Goal: Information Seeking & Learning: Understand process/instructions

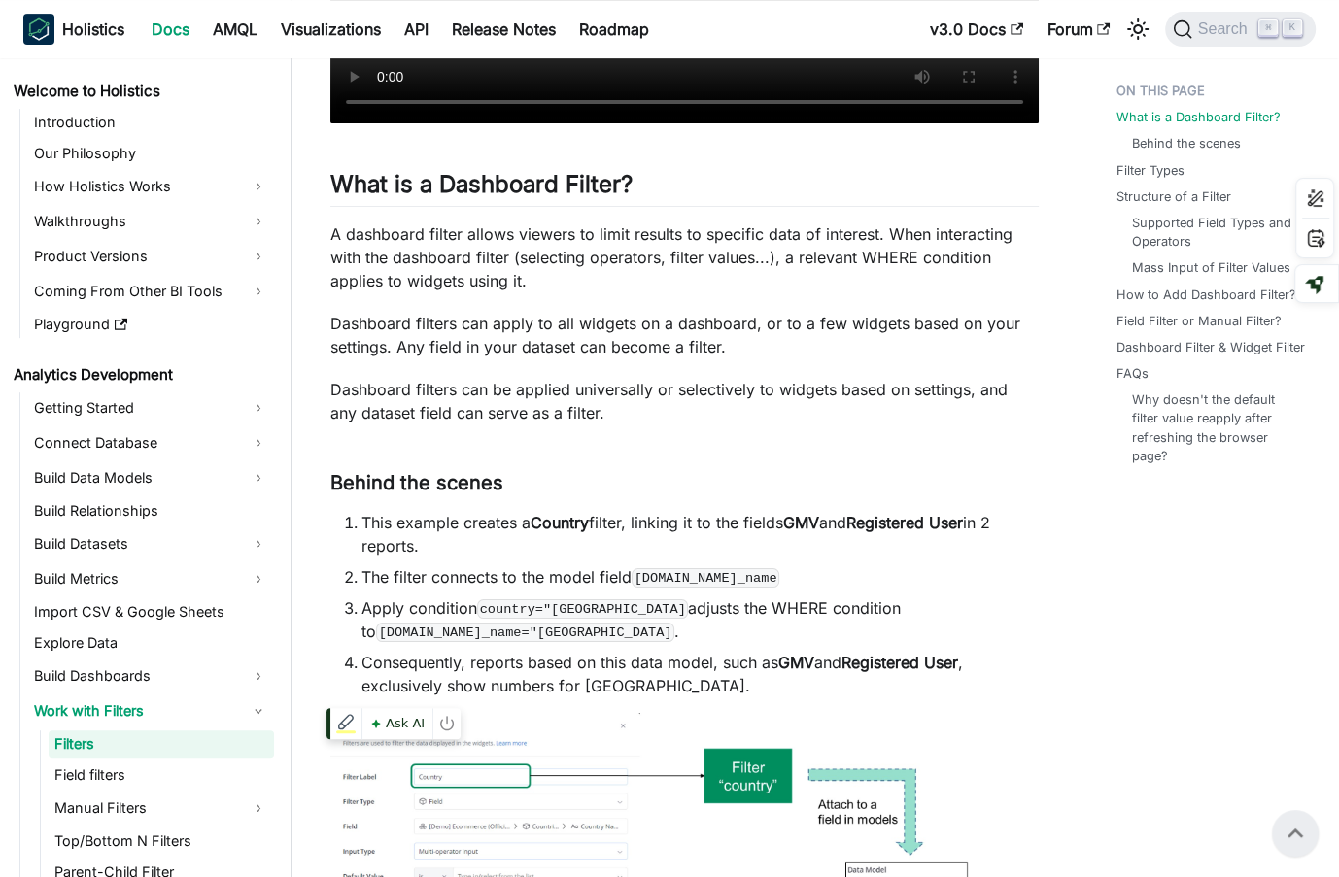
scroll to position [44, 0]
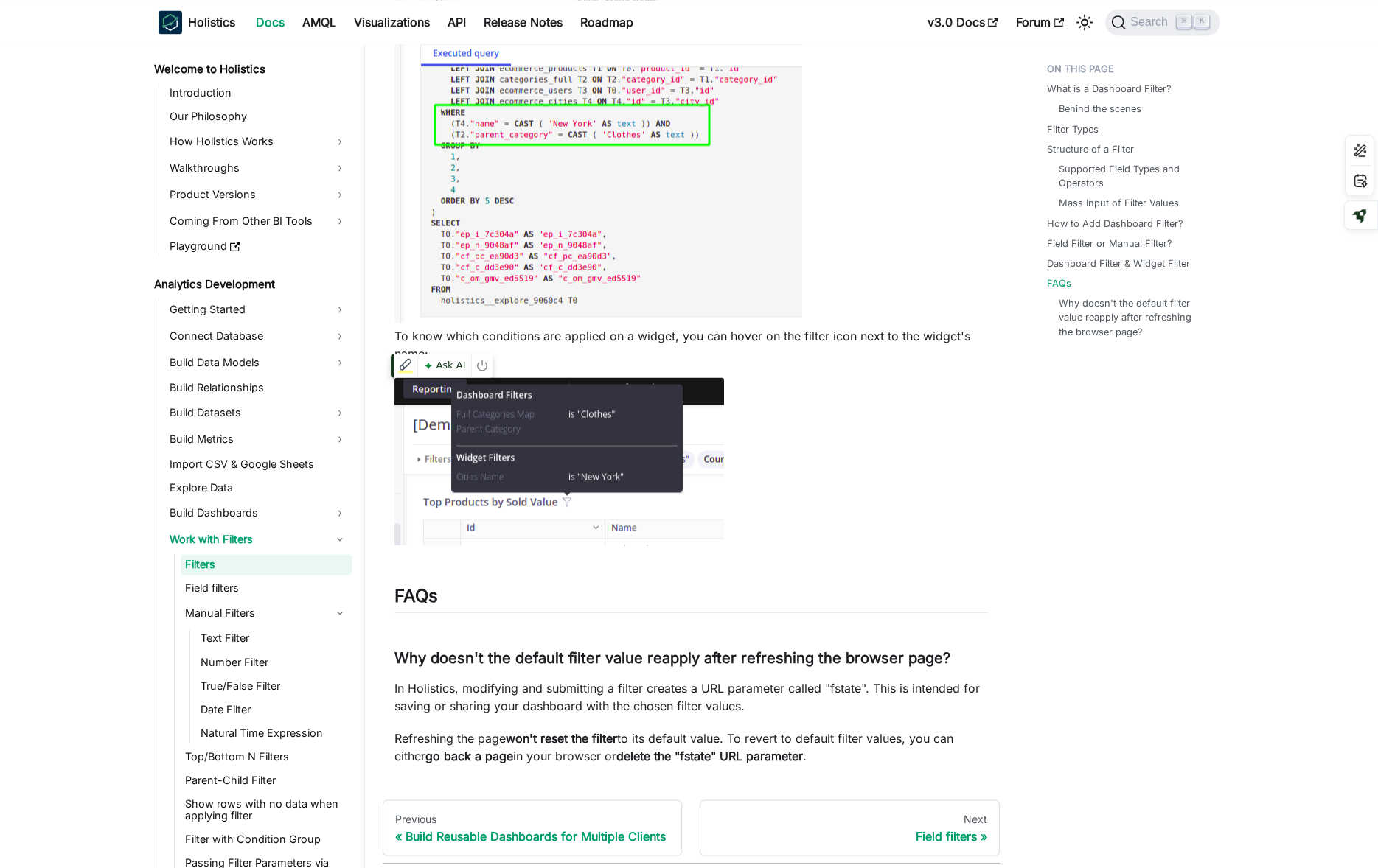
scroll to position [407, 0]
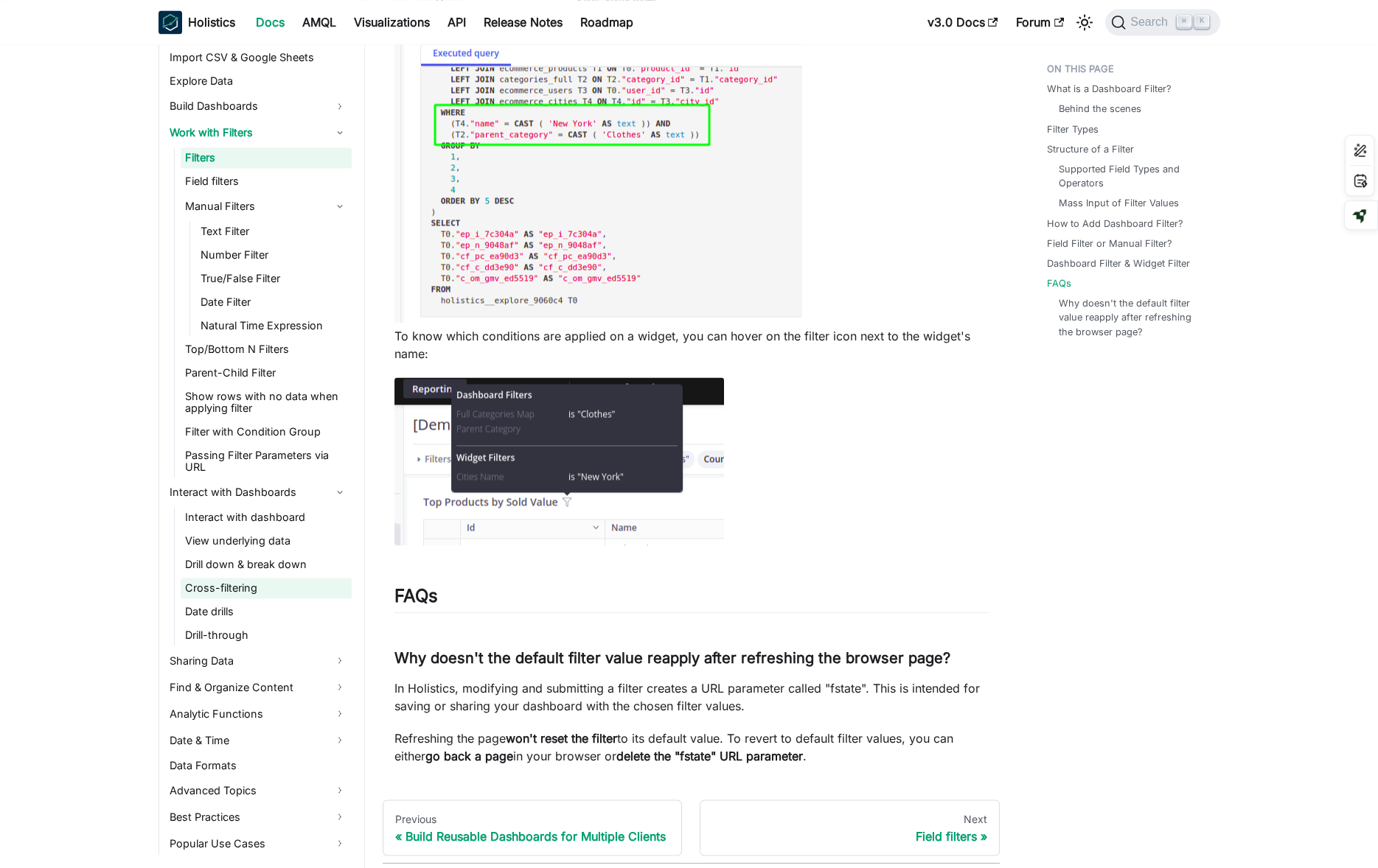
click at [288, 578] on link "Cross-filtering" at bounding box center [266, 588] width 171 height 20
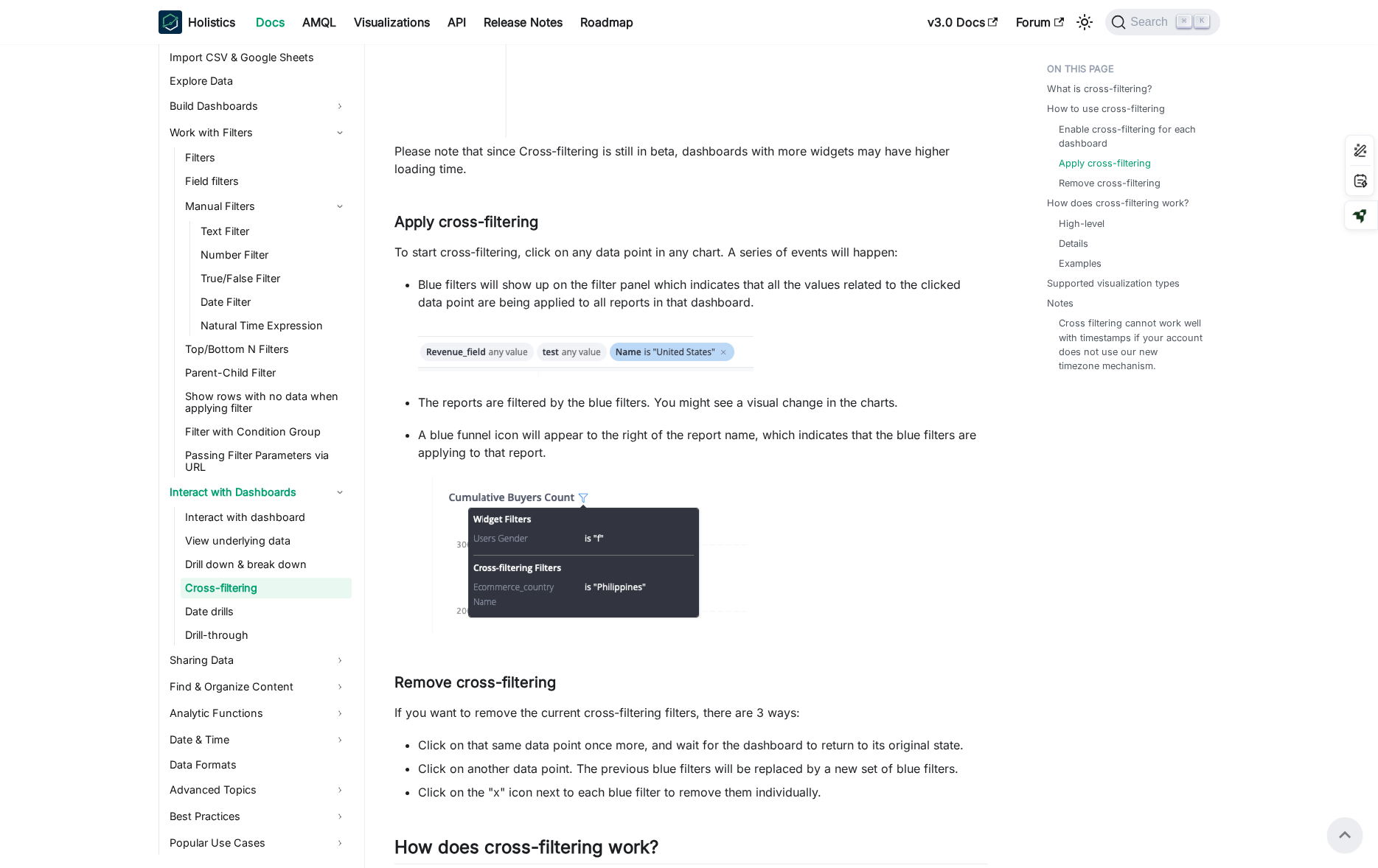
scroll to position [1238, 0]
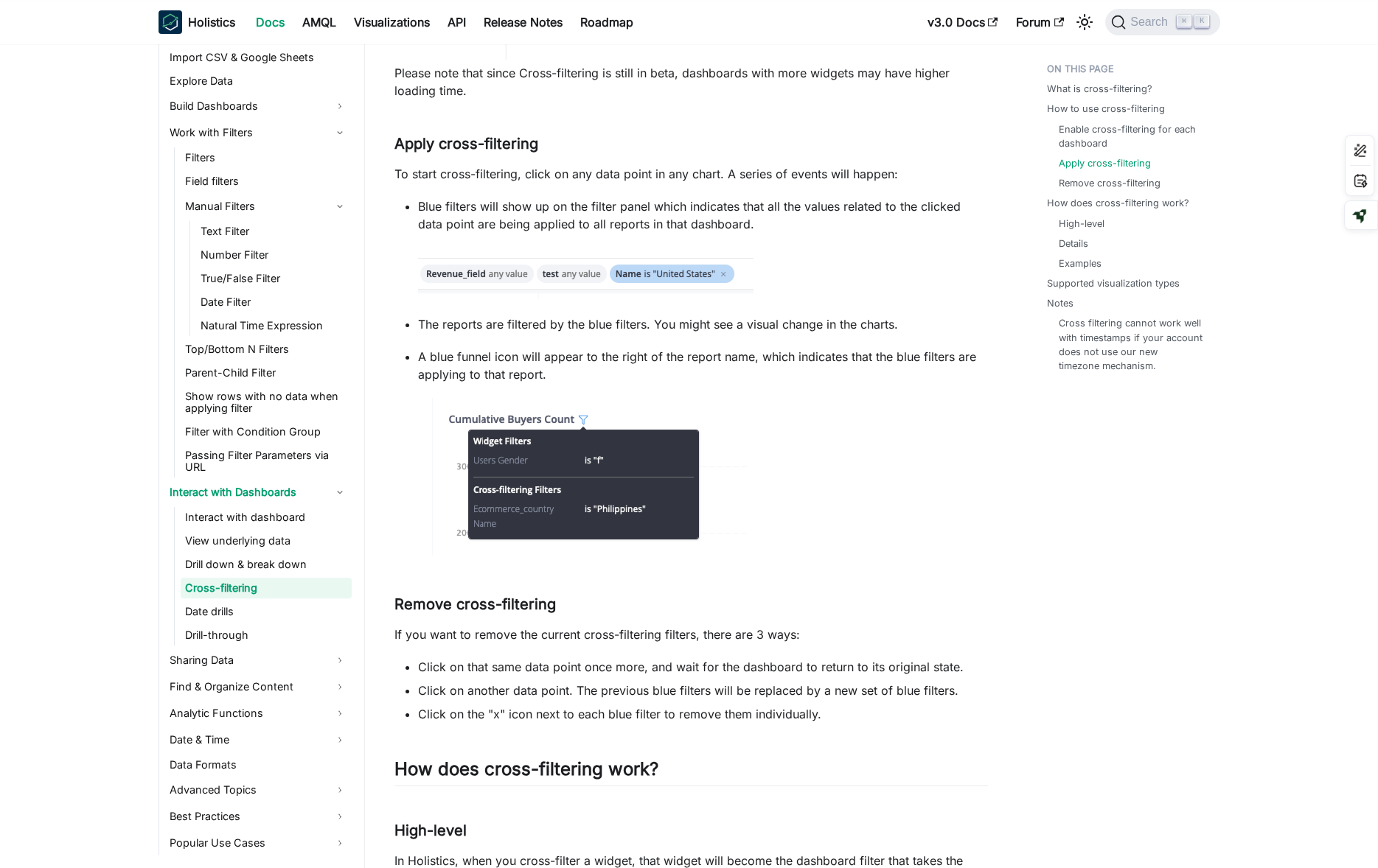
scroll to position [1324, 0]
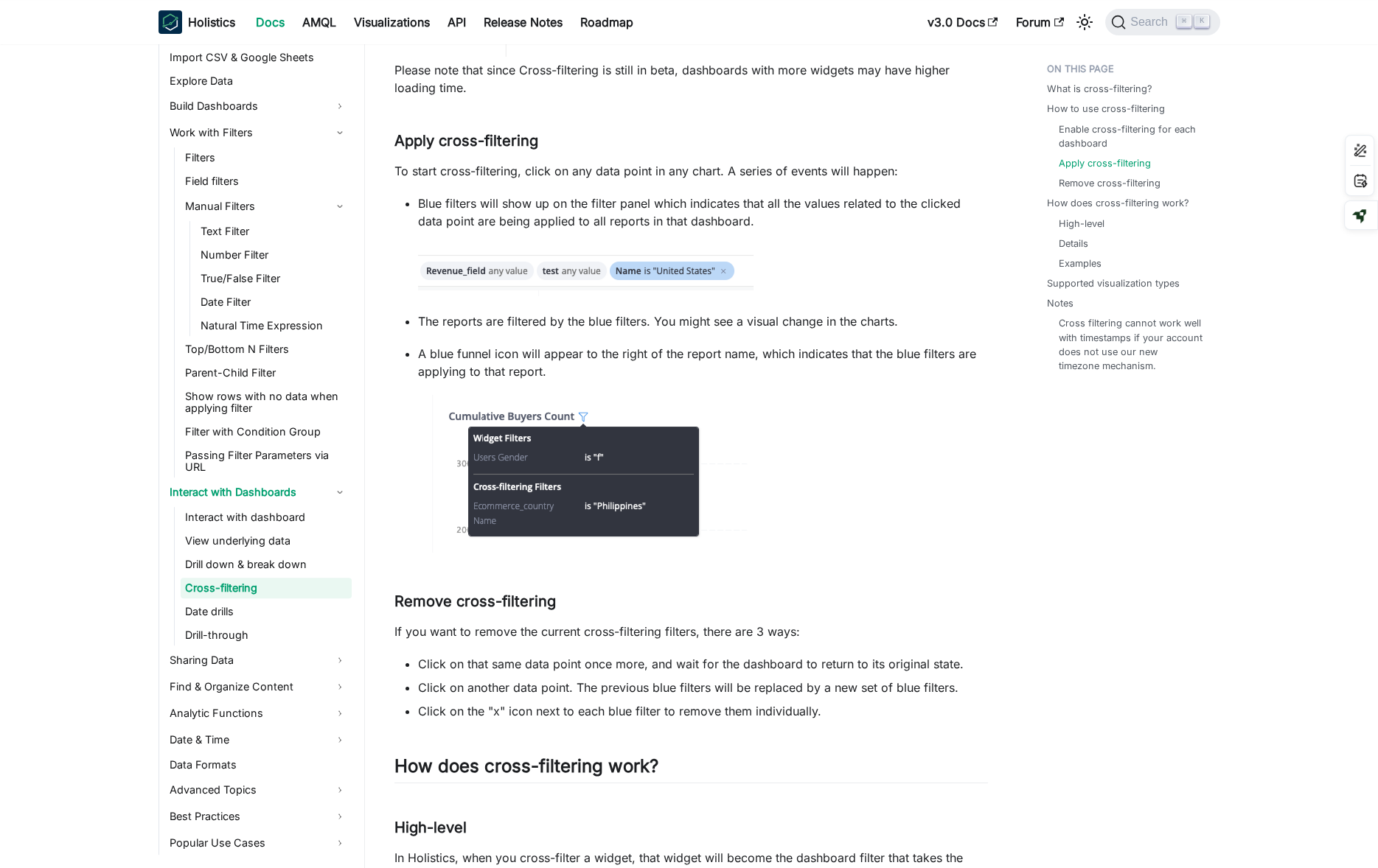
click at [991, 651] on article "Analytics Development Interact with Dashboards Cross-filtering On this page Cro…" at bounding box center [691, 820] width 617 height 4176
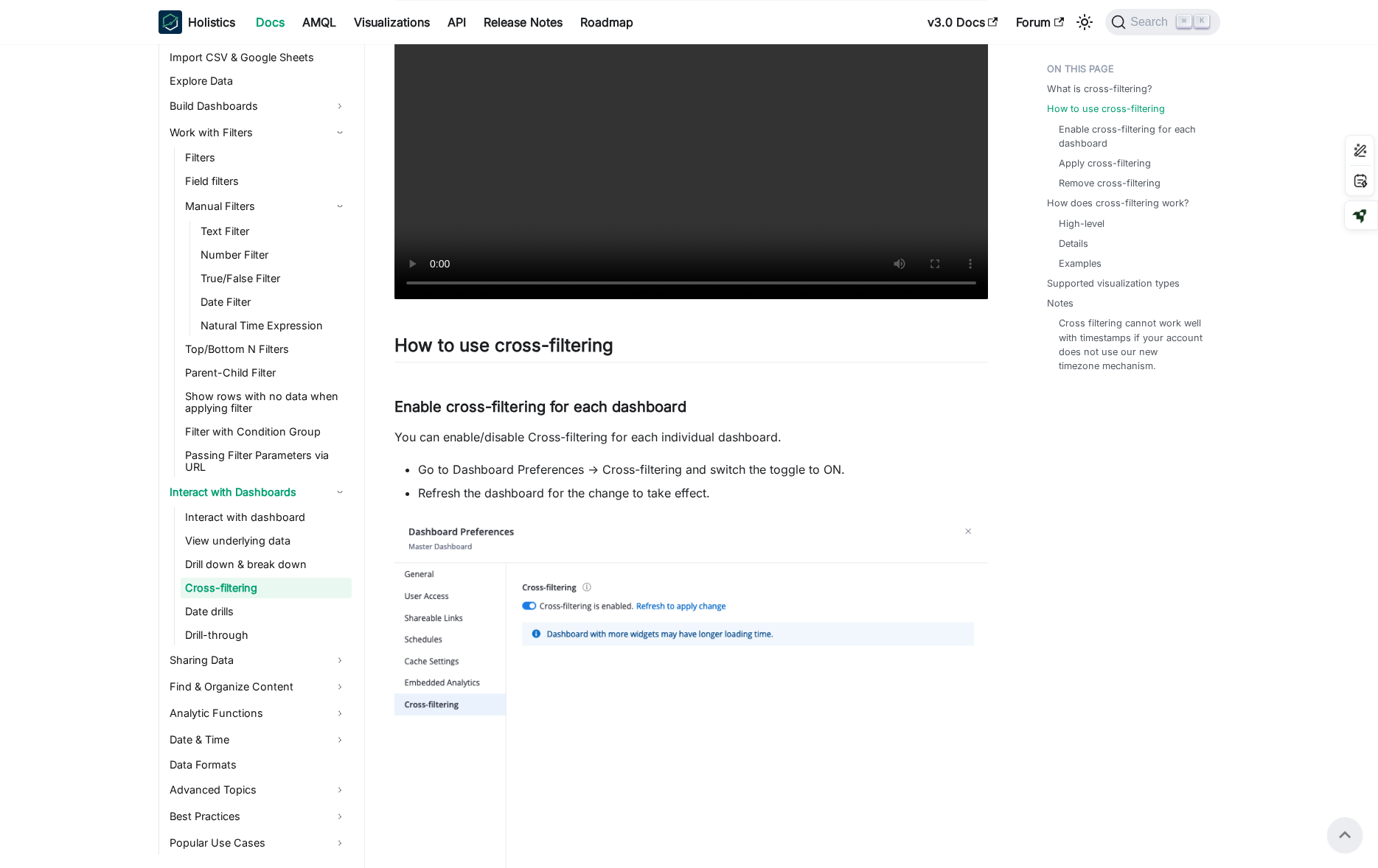
scroll to position [483, 0]
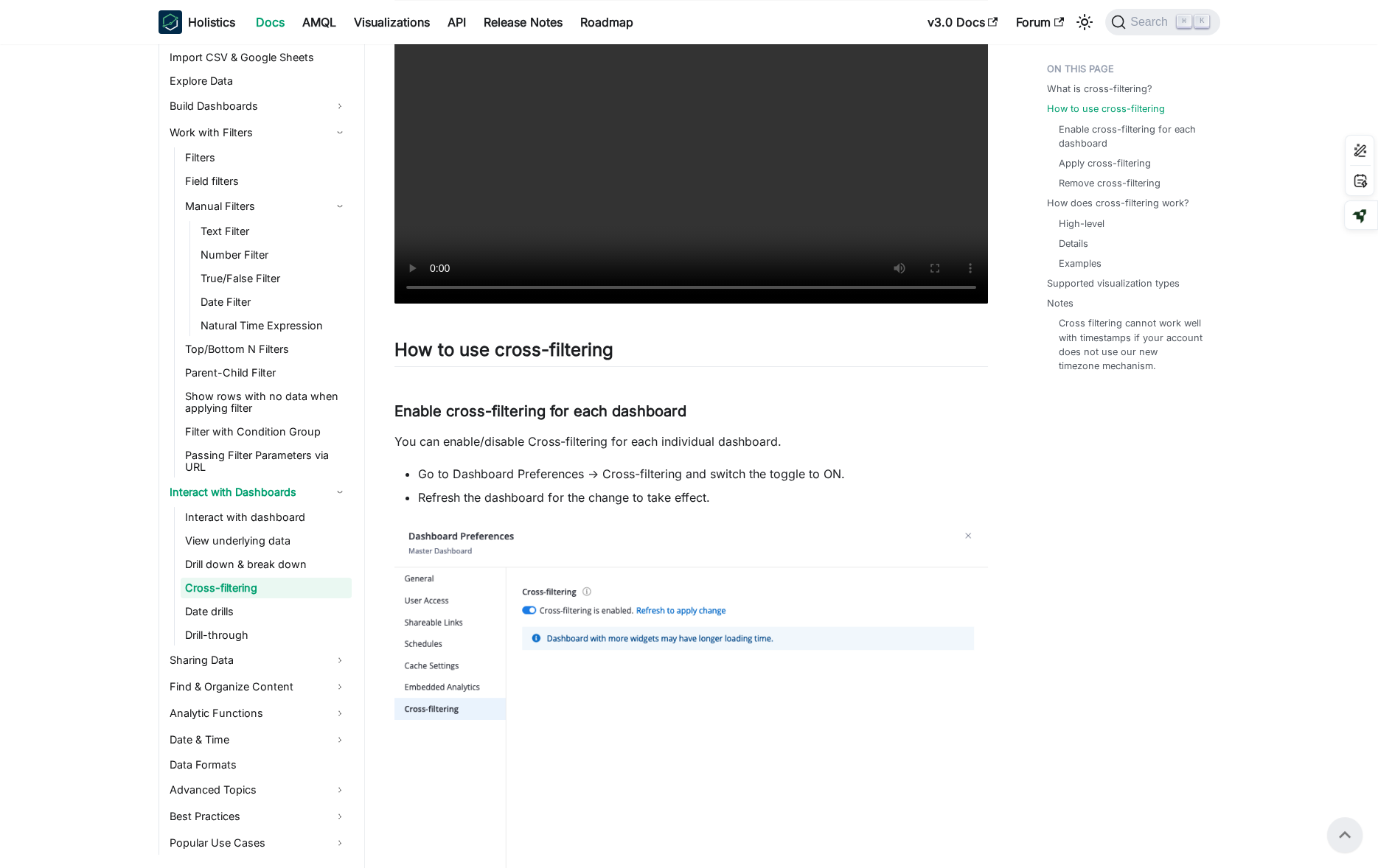
click at [842, 476] on li "Go to Dashboard Preferences -> Cross-filtering and switch the toggle to ON." at bounding box center [703, 473] width 570 height 17
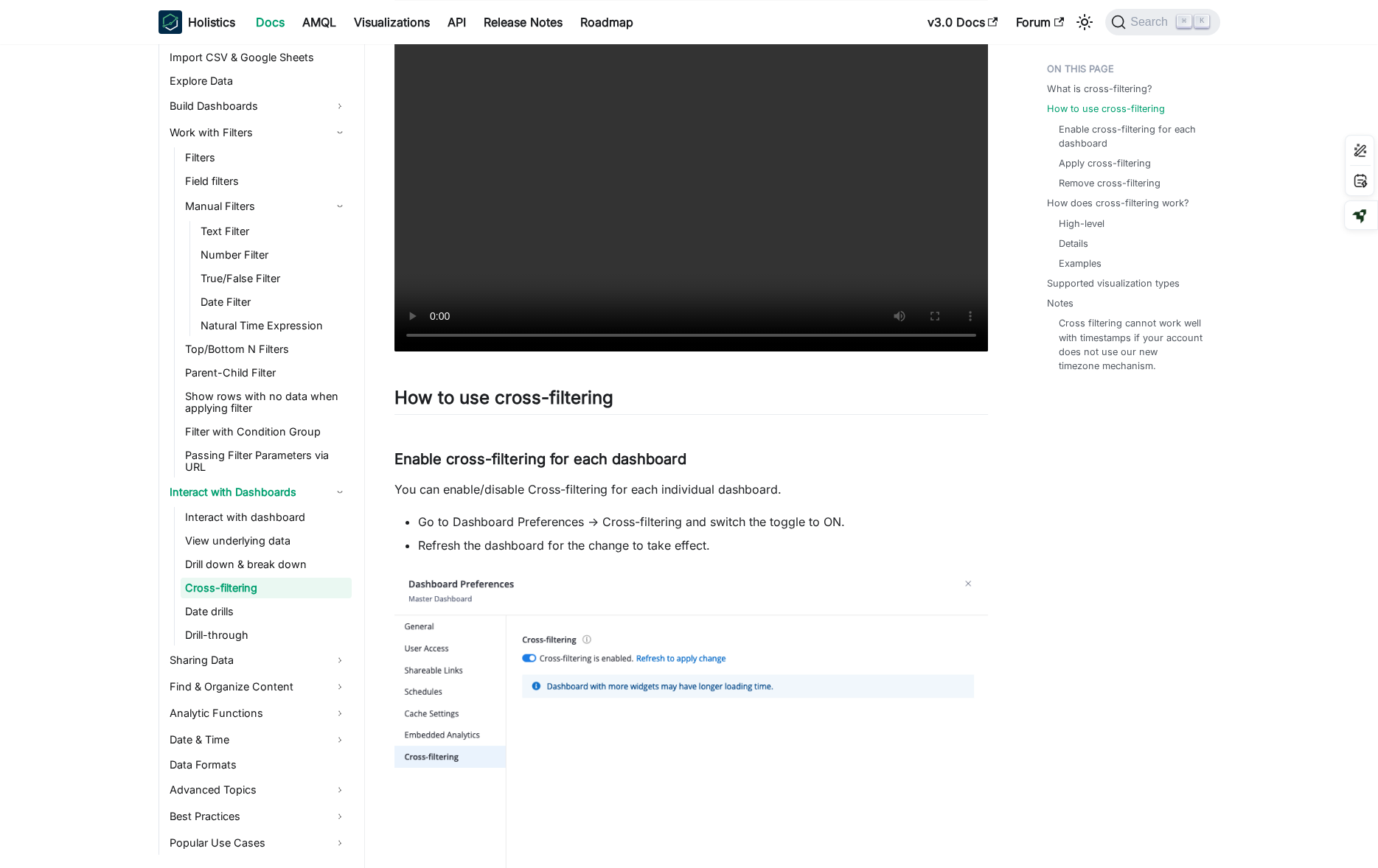
scroll to position [448, 0]
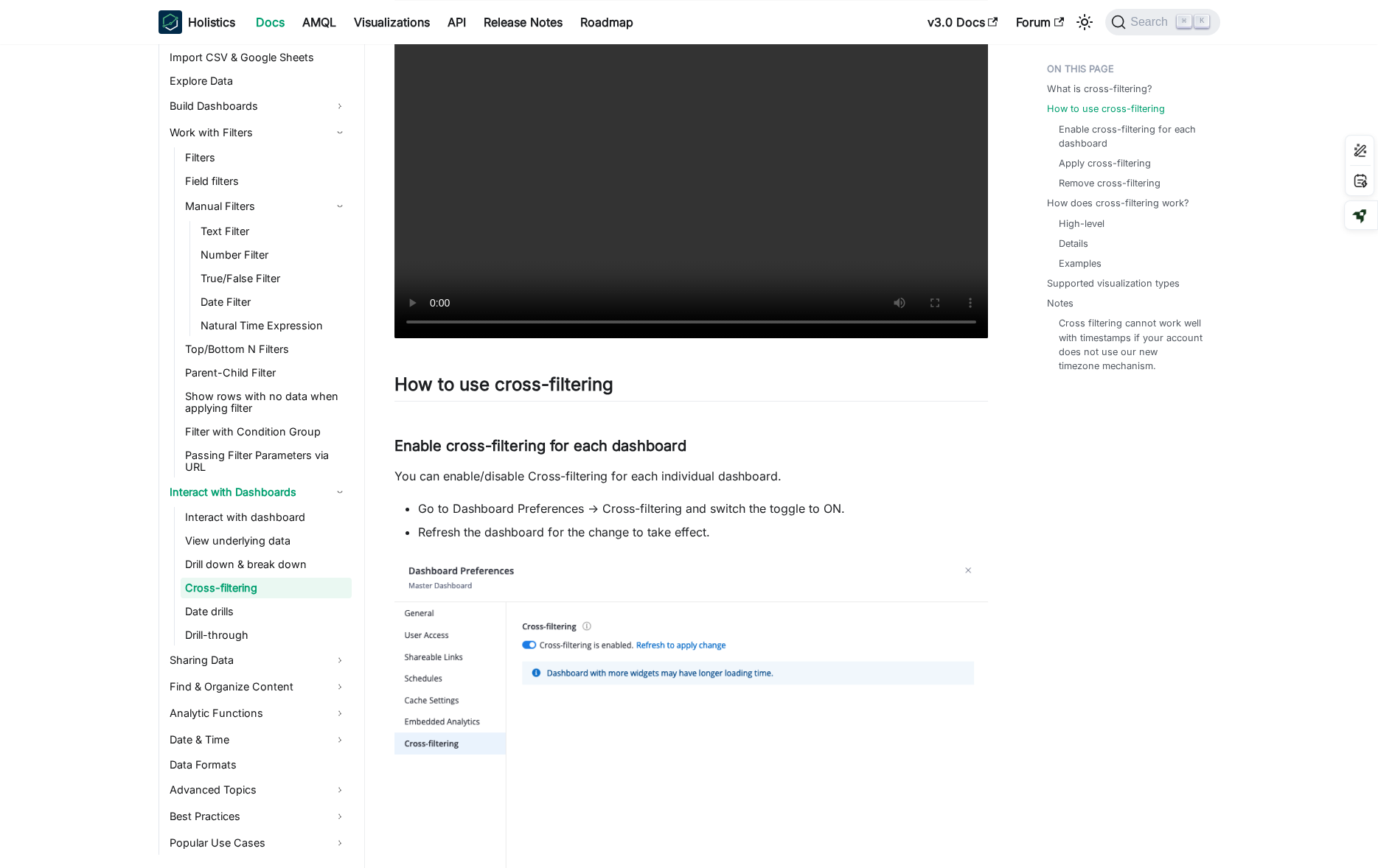
click at [772, 476] on p "You can enable/disable Cross-filtering for each individual dashboard." at bounding box center [691, 476] width 593 height 17
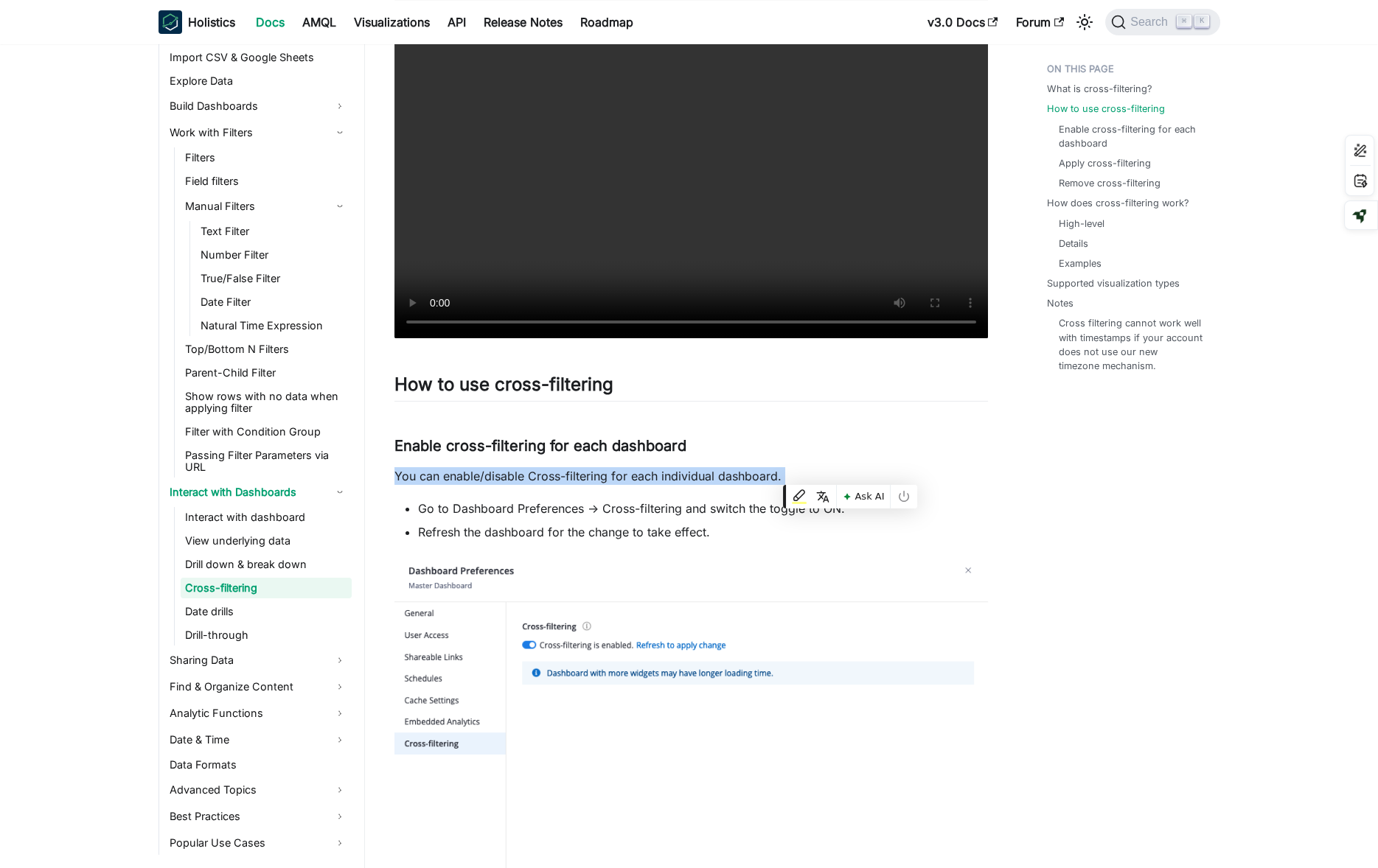
click at [746, 528] on li "Refresh the dashboard for the change to take effect." at bounding box center [703, 532] width 570 height 17
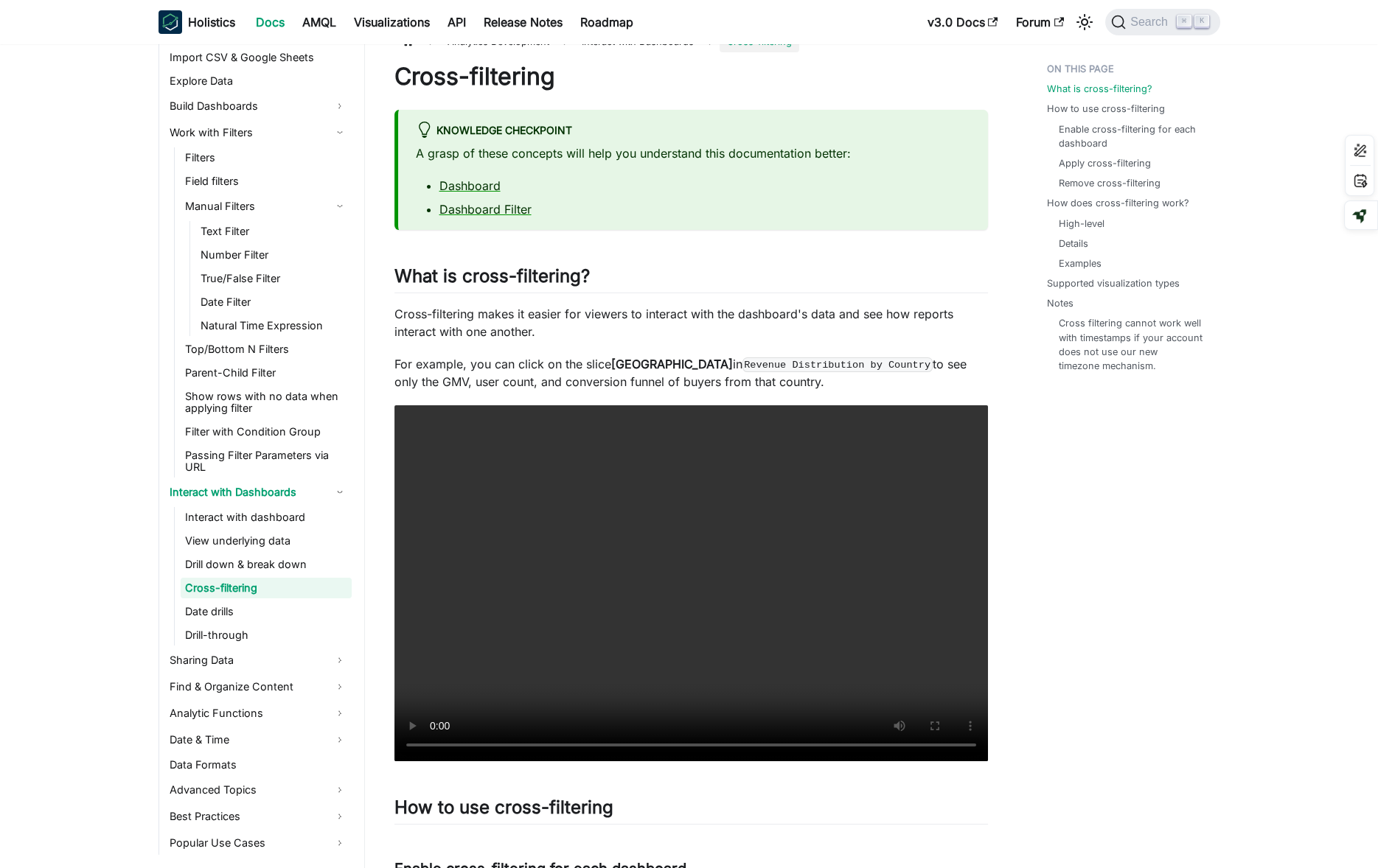
scroll to position [24, 0]
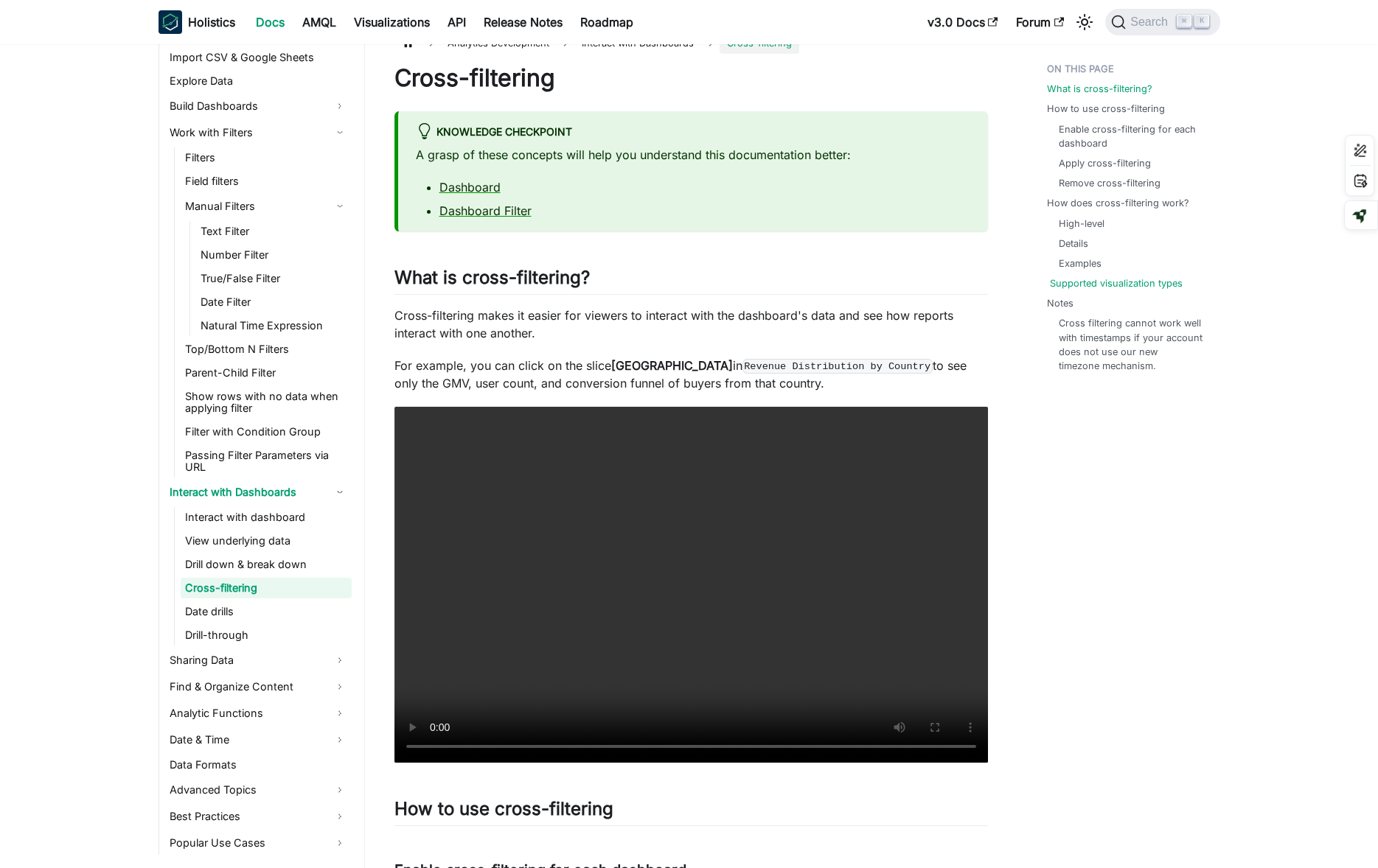
click at [1118, 287] on link "Supported visualization types" at bounding box center [1115, 283] width 133 height 14
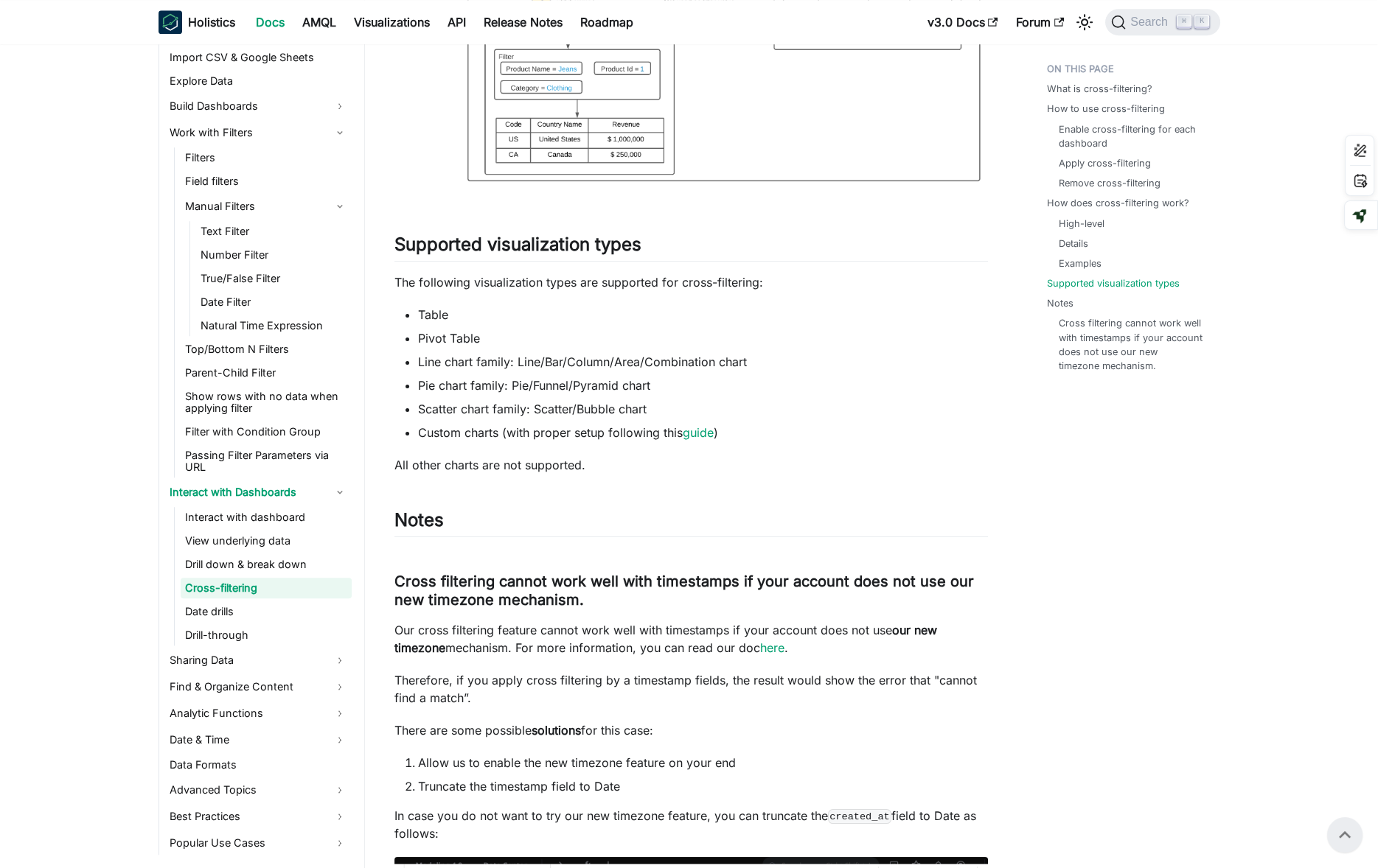
scroll to position [2857, 0]
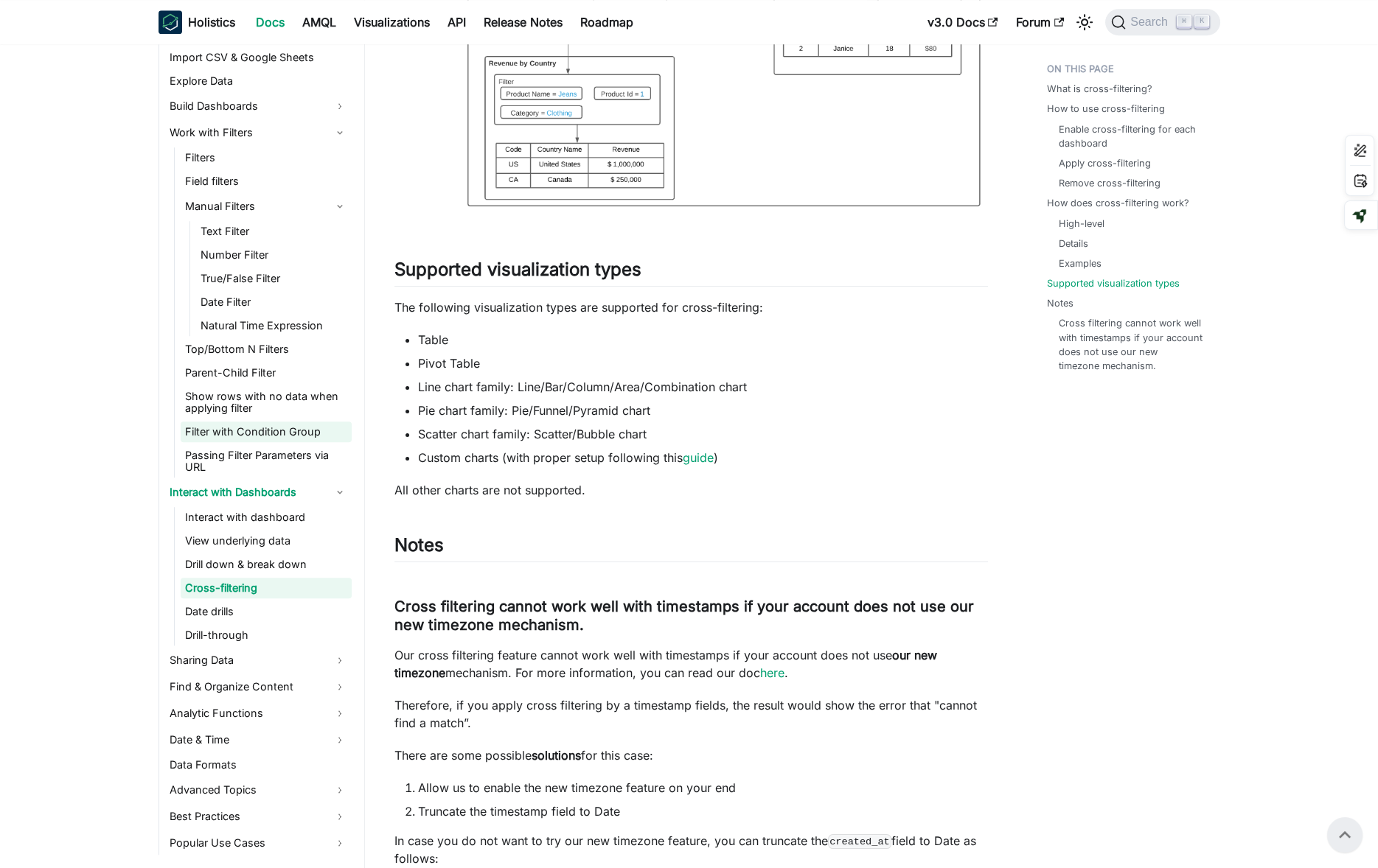
click at [273, 428] on link "Filter with Condition Group" at bounding box center [266, 432] width 171 height 20
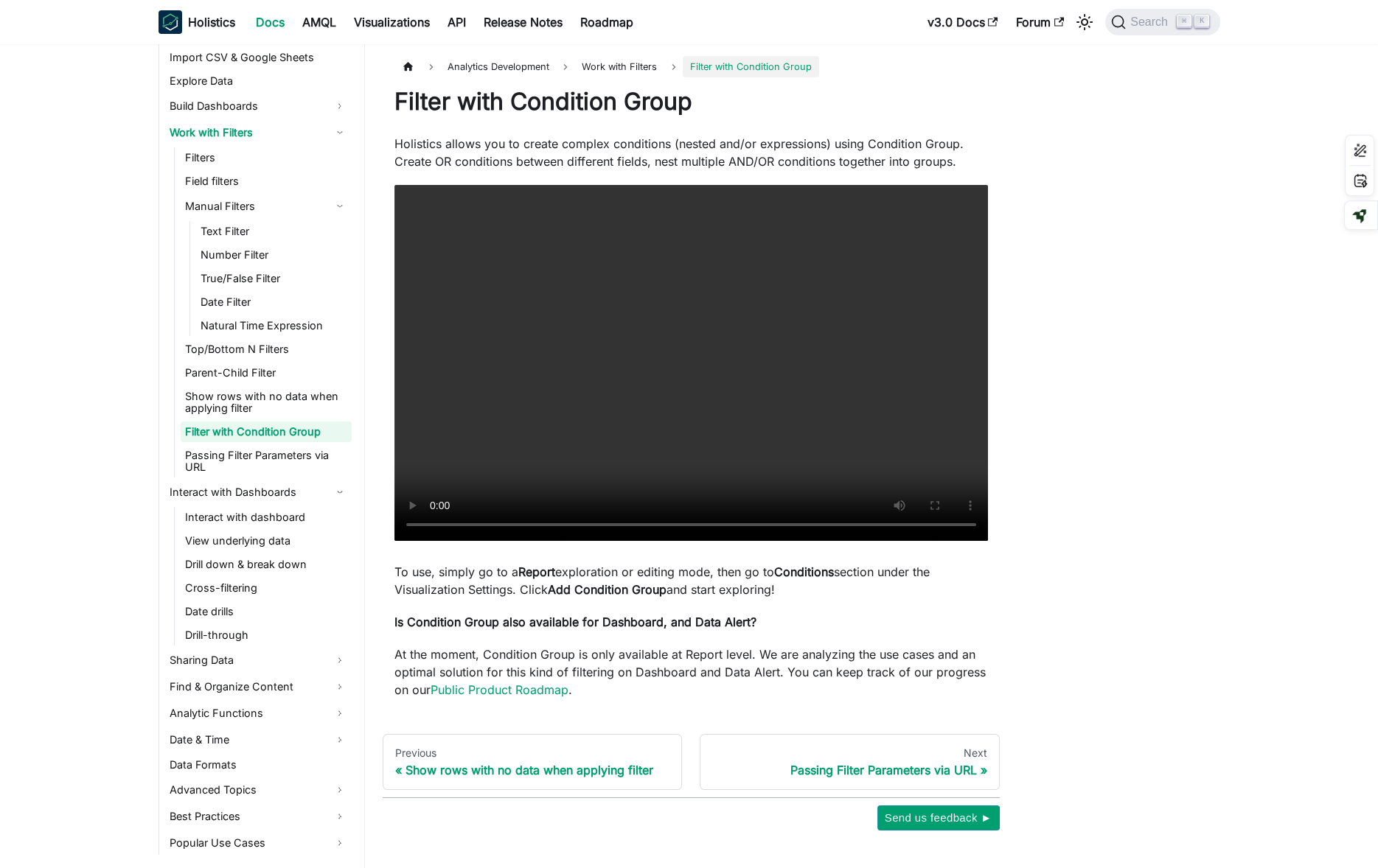
click at [600, 637] on div "Filter with Condition Group Holistics allows you to create complex conditions (…" at bounding box center [691, 393] width 593 height 612
click at [601, 153] on p "Holistics allows you to create complex conditions (nested and/or expressions) u…" at bounding box center [691, 153] width 593 height 36
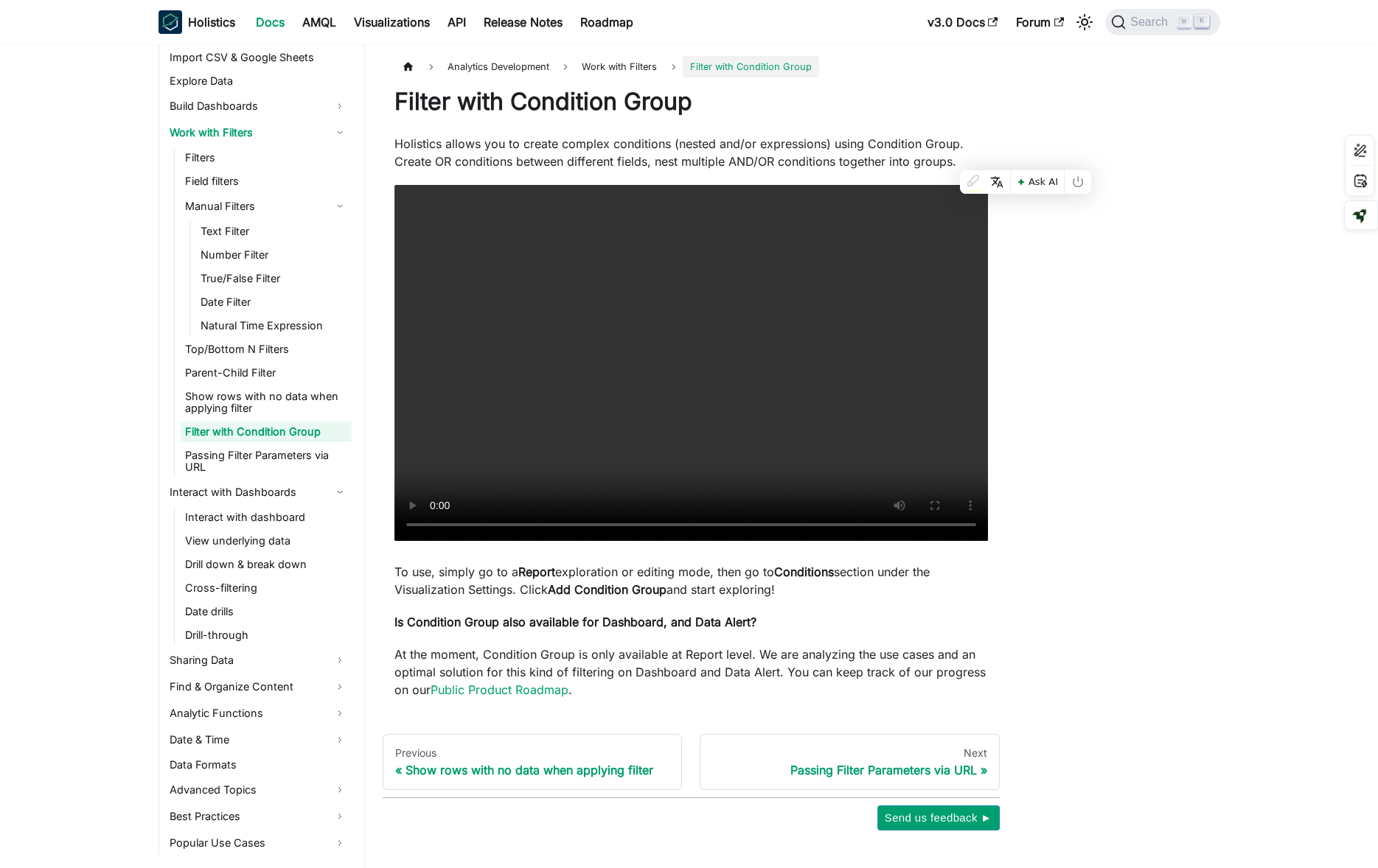
copy div "Holistics allows you to create complex conditions (nested and/or expressions) u…"
click at [601, 153] on p "Holistics allows you to create complex conditions (nested and/or expressions) u…" at bounding box center [691, 153] width 593 height 36
click at [492, 583] on p "To use, simply go to a Report exploration or editing mode, then go to Condition…" at bounding box center [691, 580] width 593 height 36
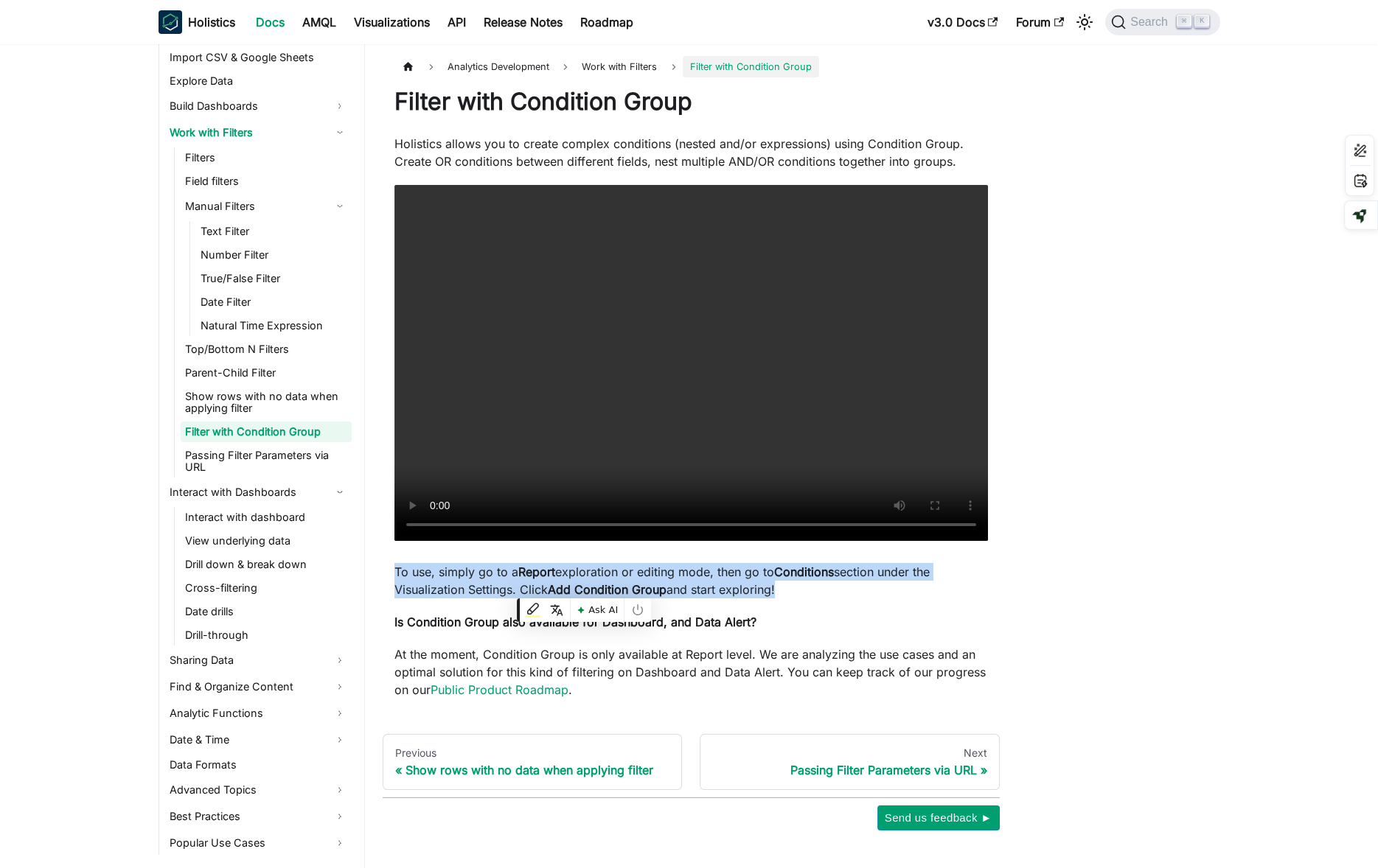
click at [492, 583] on p "To use, simply go to a Report exploration or editing mode, then go to Condition…" at bounding box center [691, 580] width 593 height 36
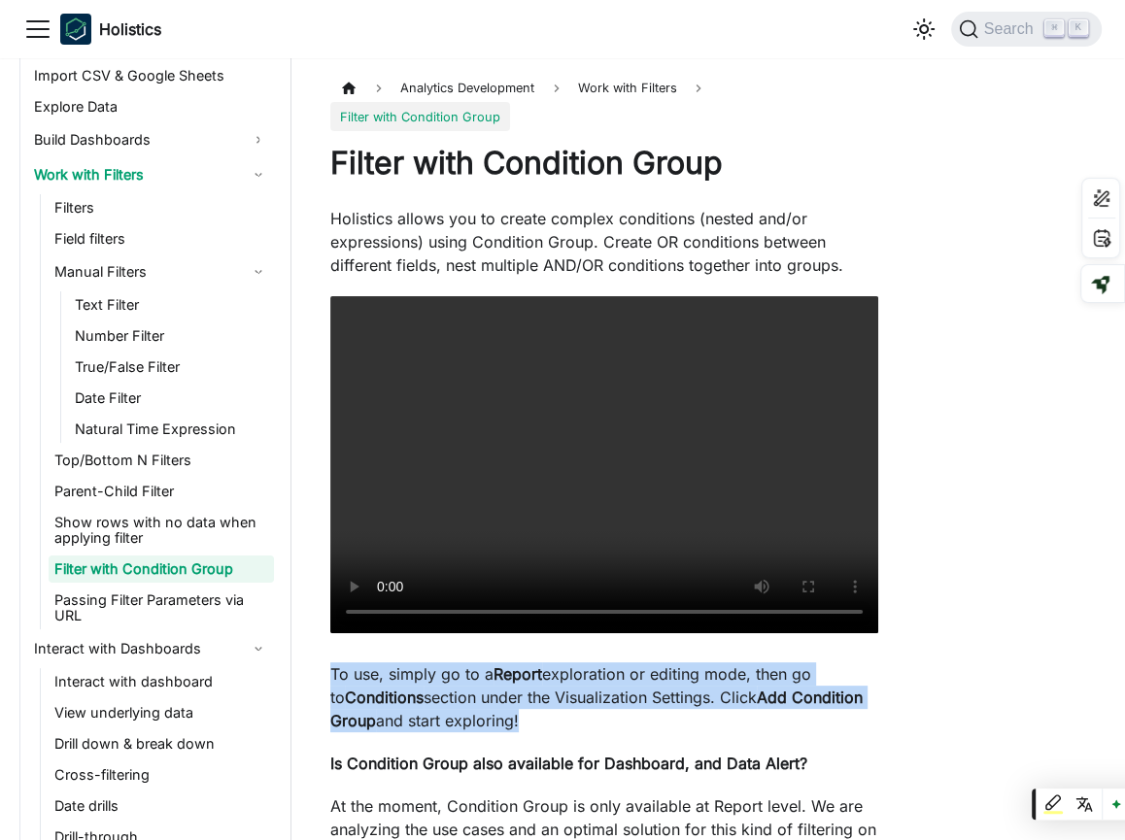
click at [518, 741] on div "Filter with Condition Group Holistics allows you to create complex conditions (…" at bounding box center [604, 516] width 548 height 744
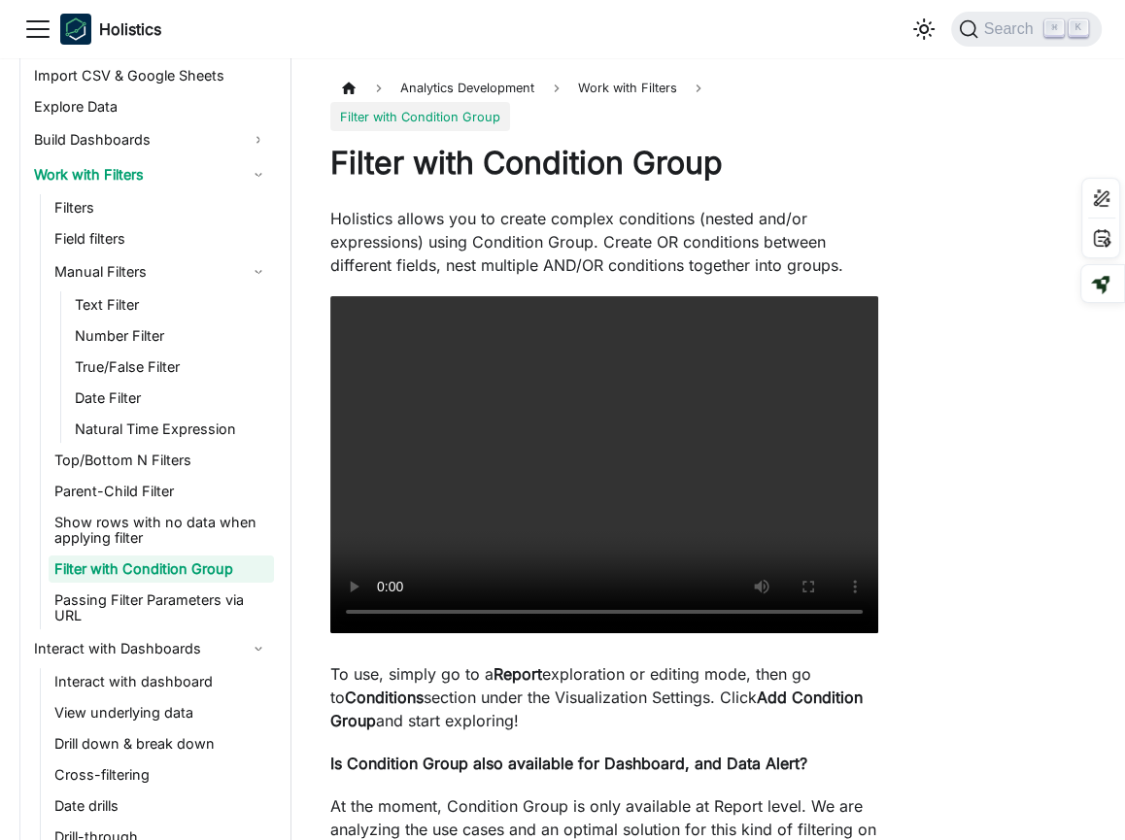
scroll to position [244, 0]
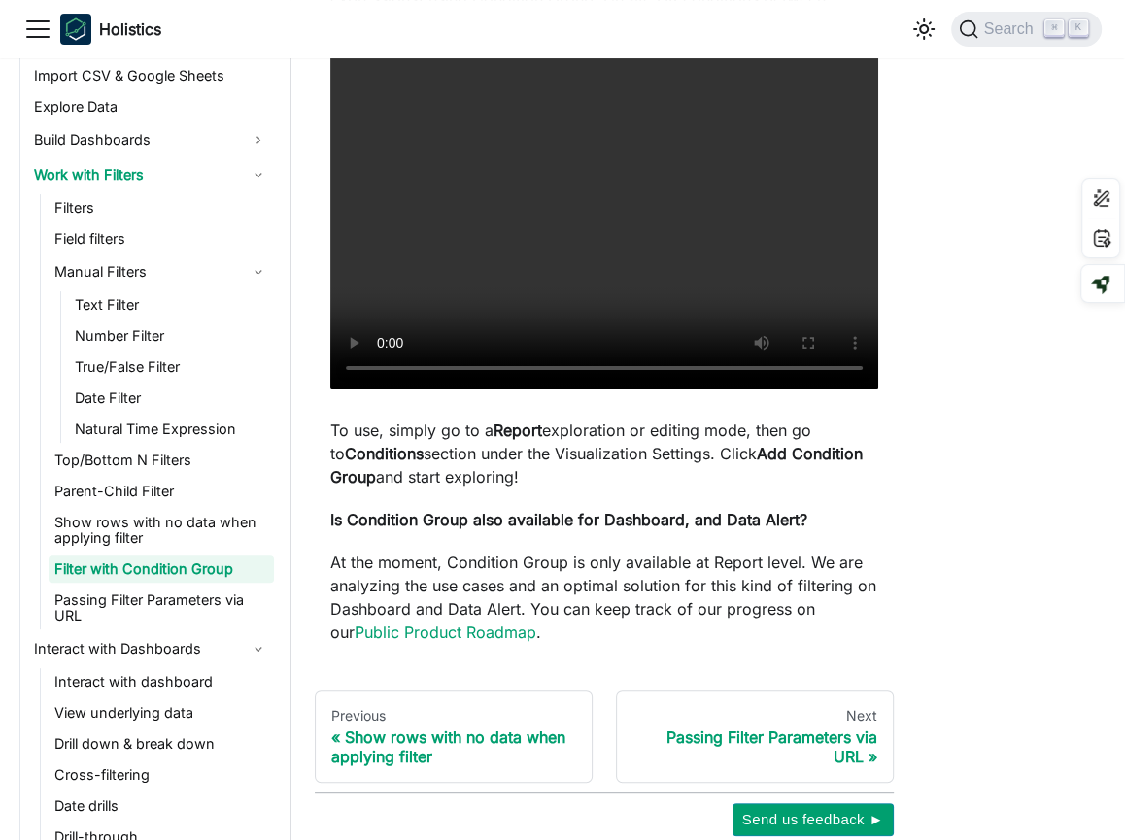
click at [382, 551] on p "At the moment, Condition Group is only available at Report level. We are analyz…" at bounding box center [604, 597] width 548 height 93
click at [556, 622] on p "At the moment, Condition Group is only available at Report level. We are analyz…" at bounding box center [604, 597] width 548 height 93
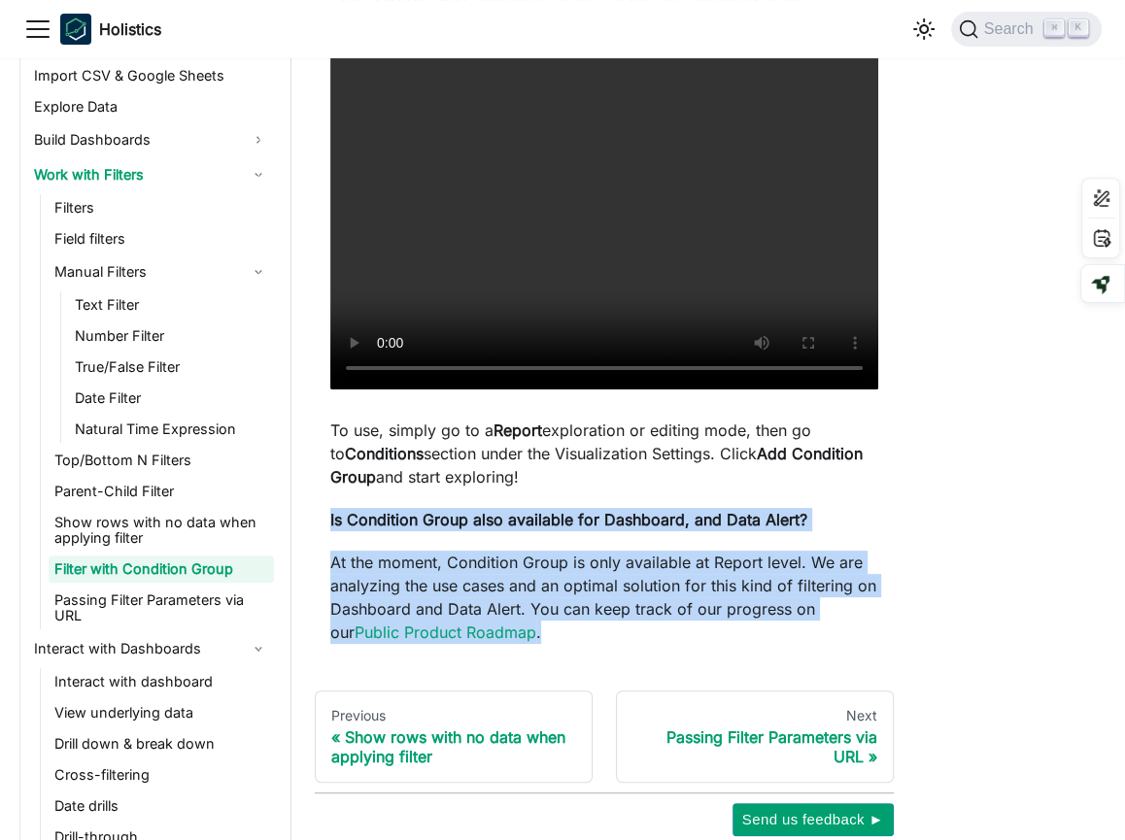
copy div "Is Condition Group also available for Dashboard, and Data Alert? At the moment,…"
drag, startPoint x: 556, startPoint y: 622, endPoint x: 322, endPoint y: 517, distance: 256.6
click at [322, 517] on article "Analytics Development Work with Filters Filter with Condition Group Filter with…" at bounding box center [604, 237] width 579 height 814
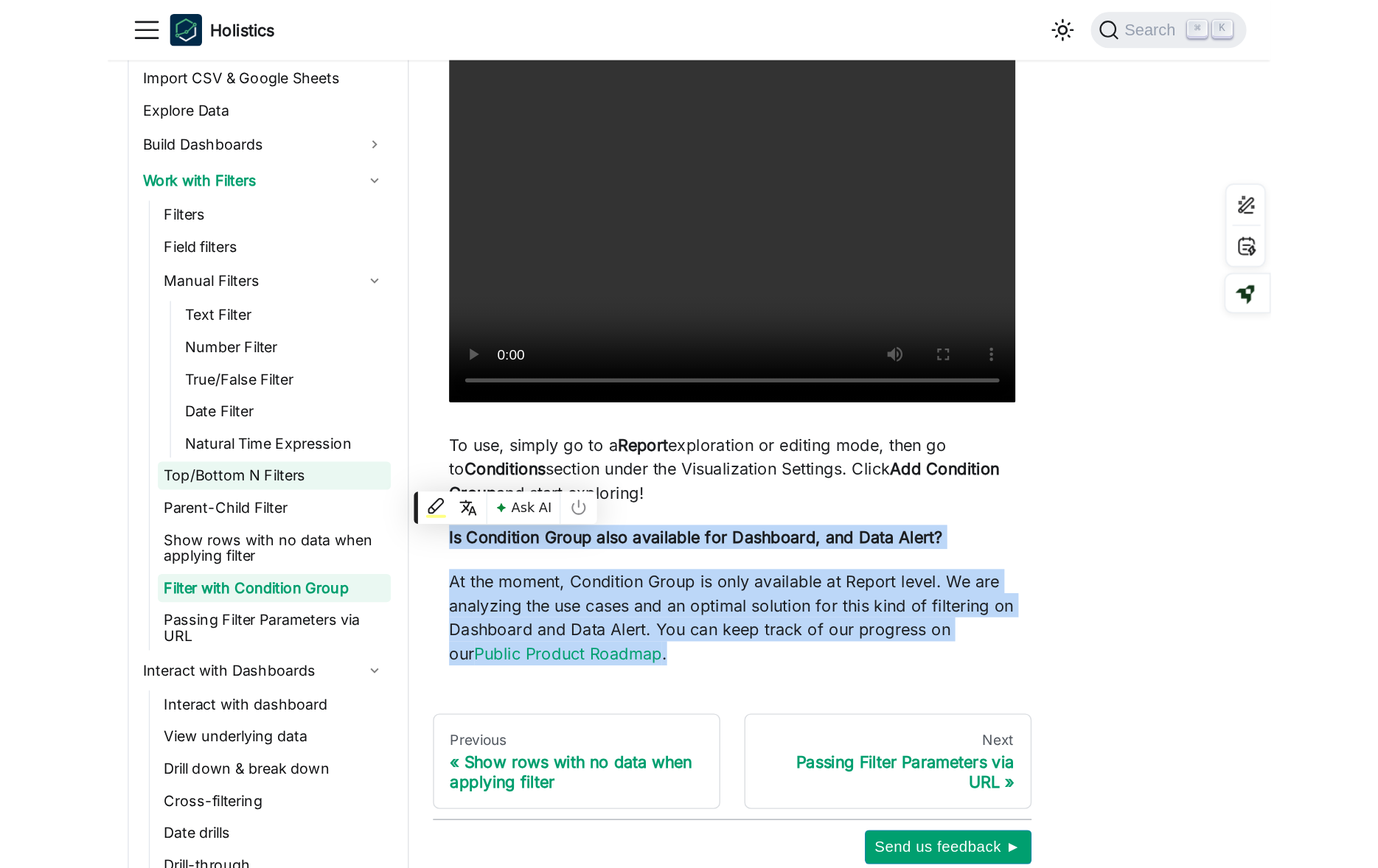
scroll to position [64, 0]
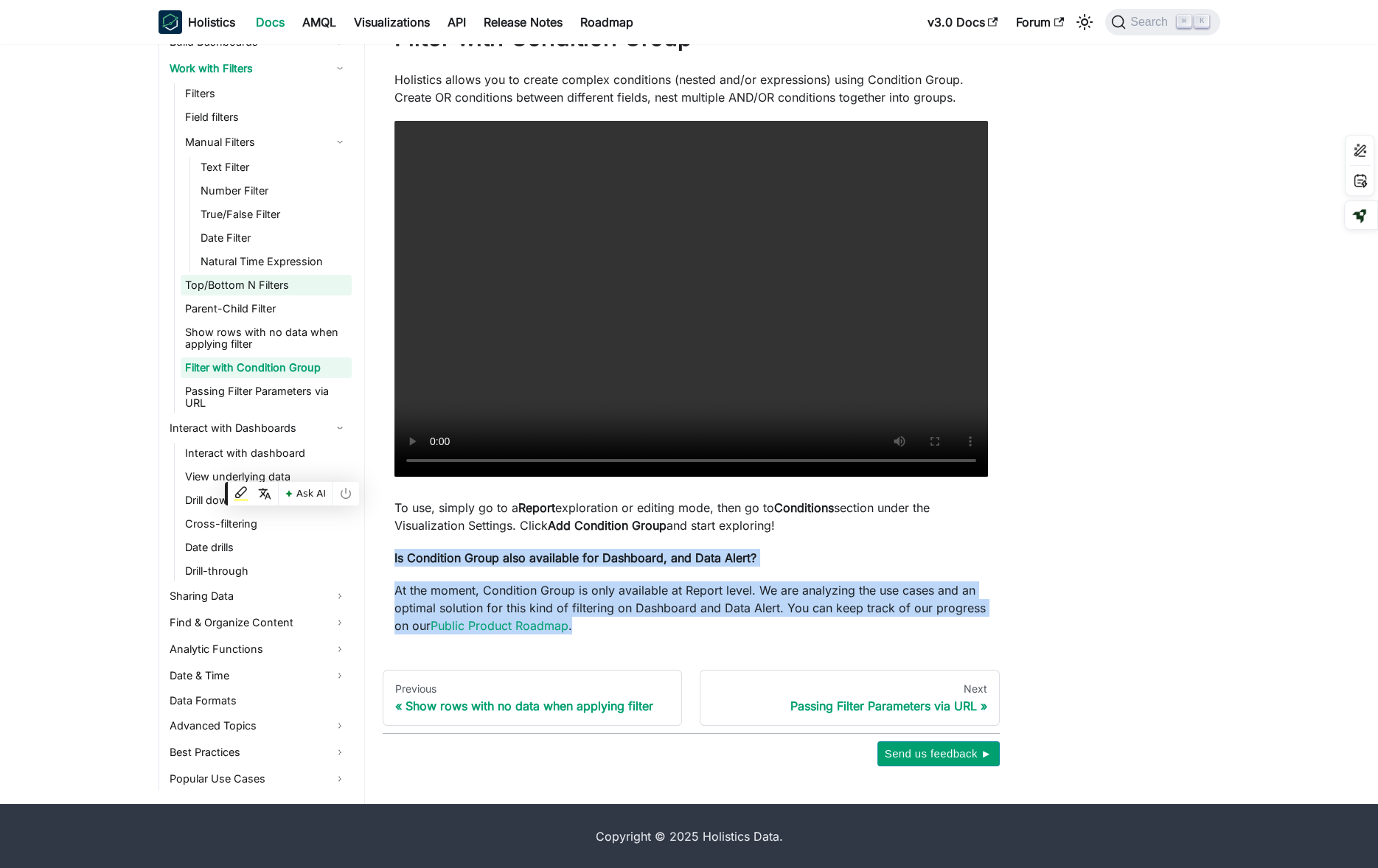
click at [314, 279] on link "Top/Bottom N Filters" at bounding box center [266, 285] width 171 height 20
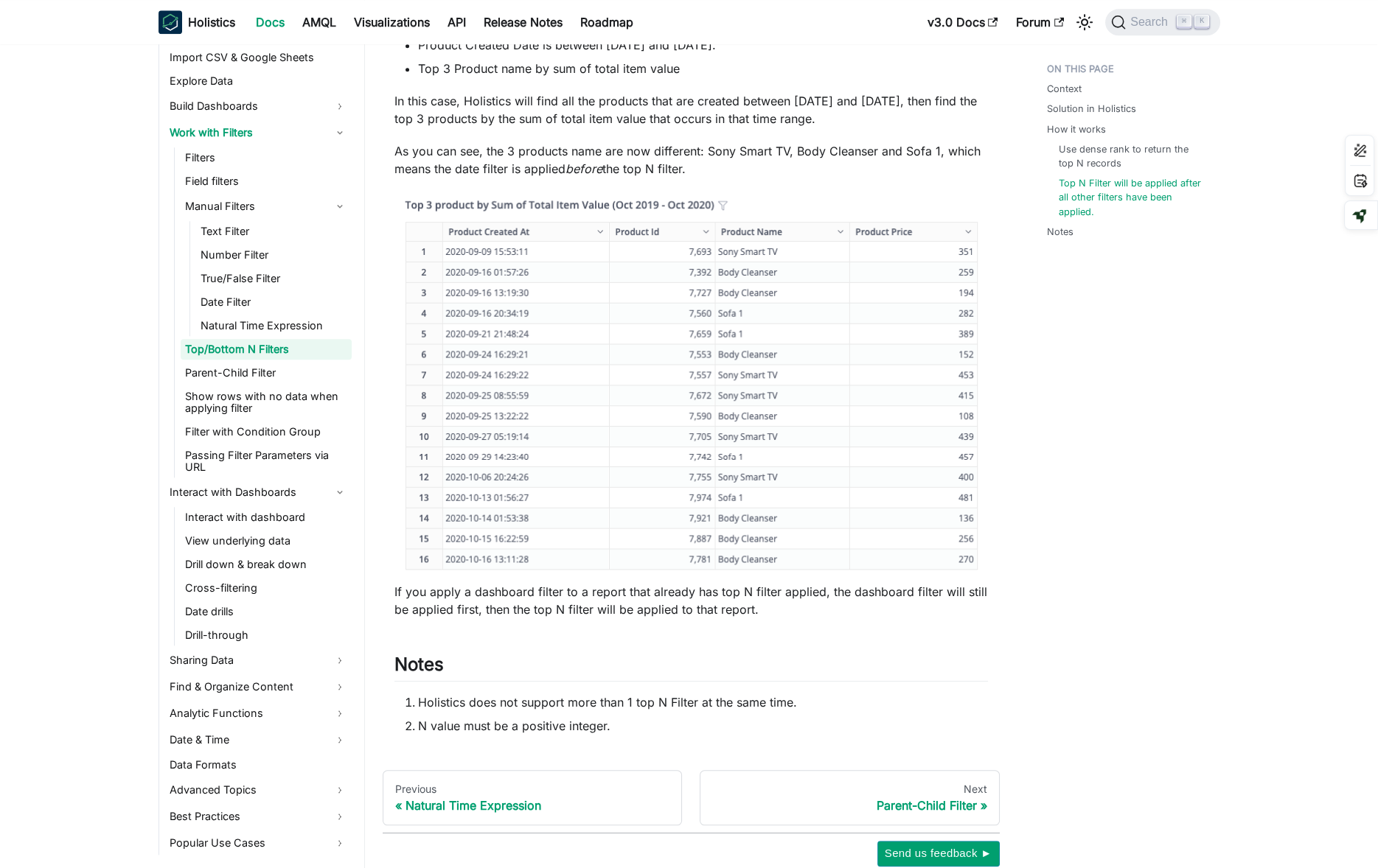
scroll to position [3600, 0]
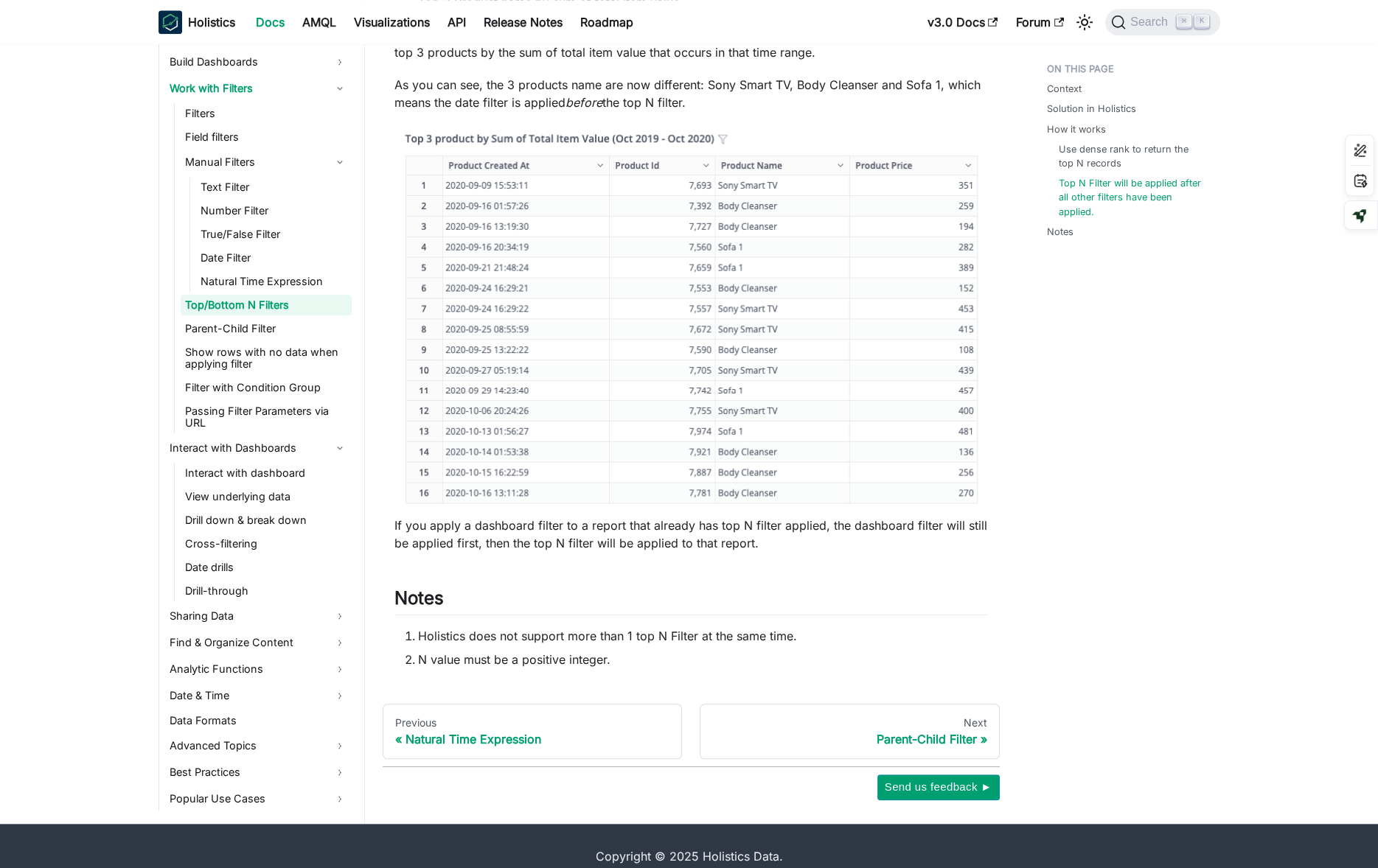
click at [782, 530] on p "If you apply a dashboard filter to a report that already has top N filter appli…" at bounding box center [691, 534] width 593 height 36
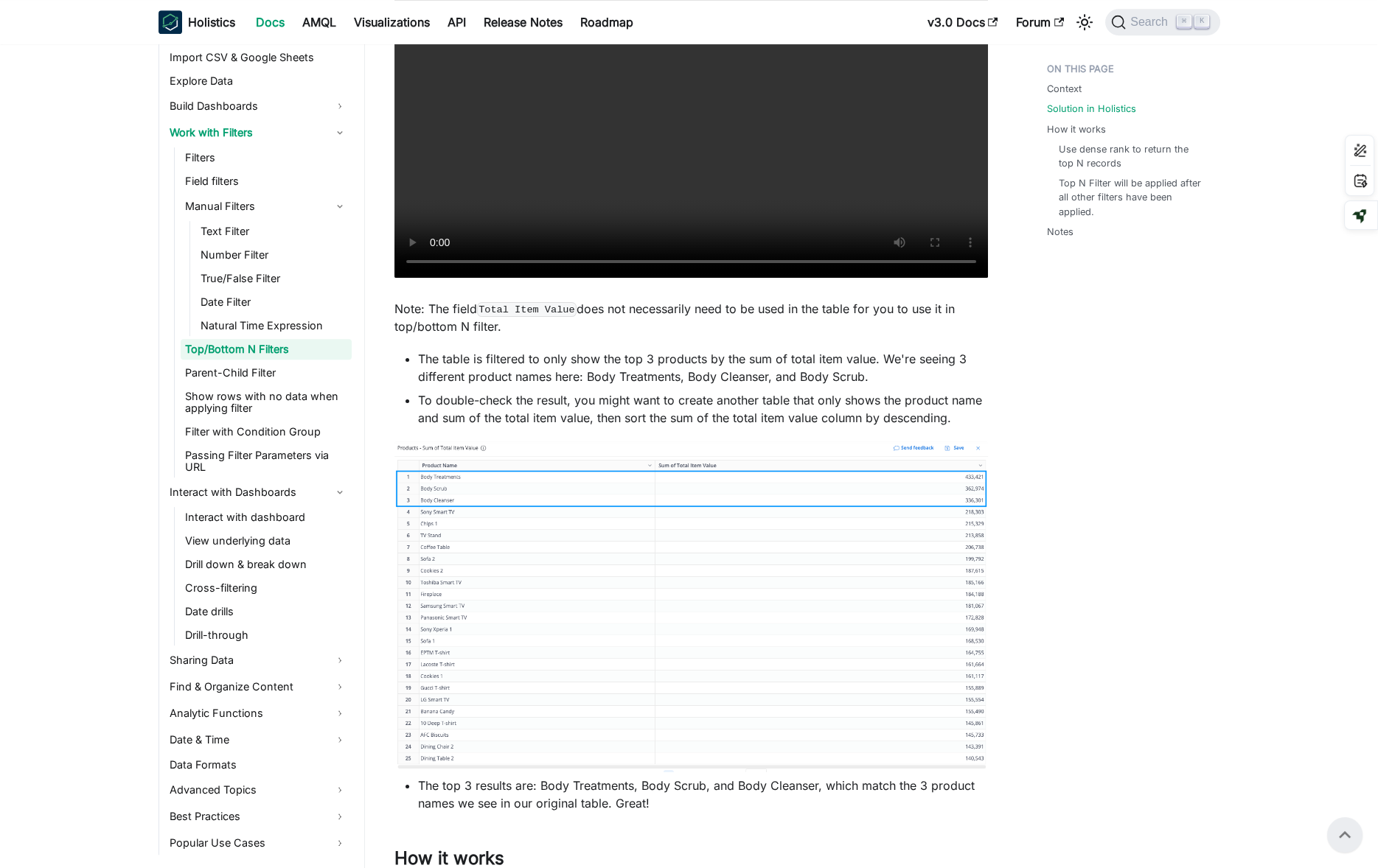
scroll to position [1756, 0]
click at [1103, 646] on div "Context Solution in Holistics How it works Use dense rank to return the top N r…" at bounding box center [1126, 472] width 218 height 4345
click at [260, 403] on link "Show rows with no data when applying filter" at bounding box center [266, 402] width 171 height 33
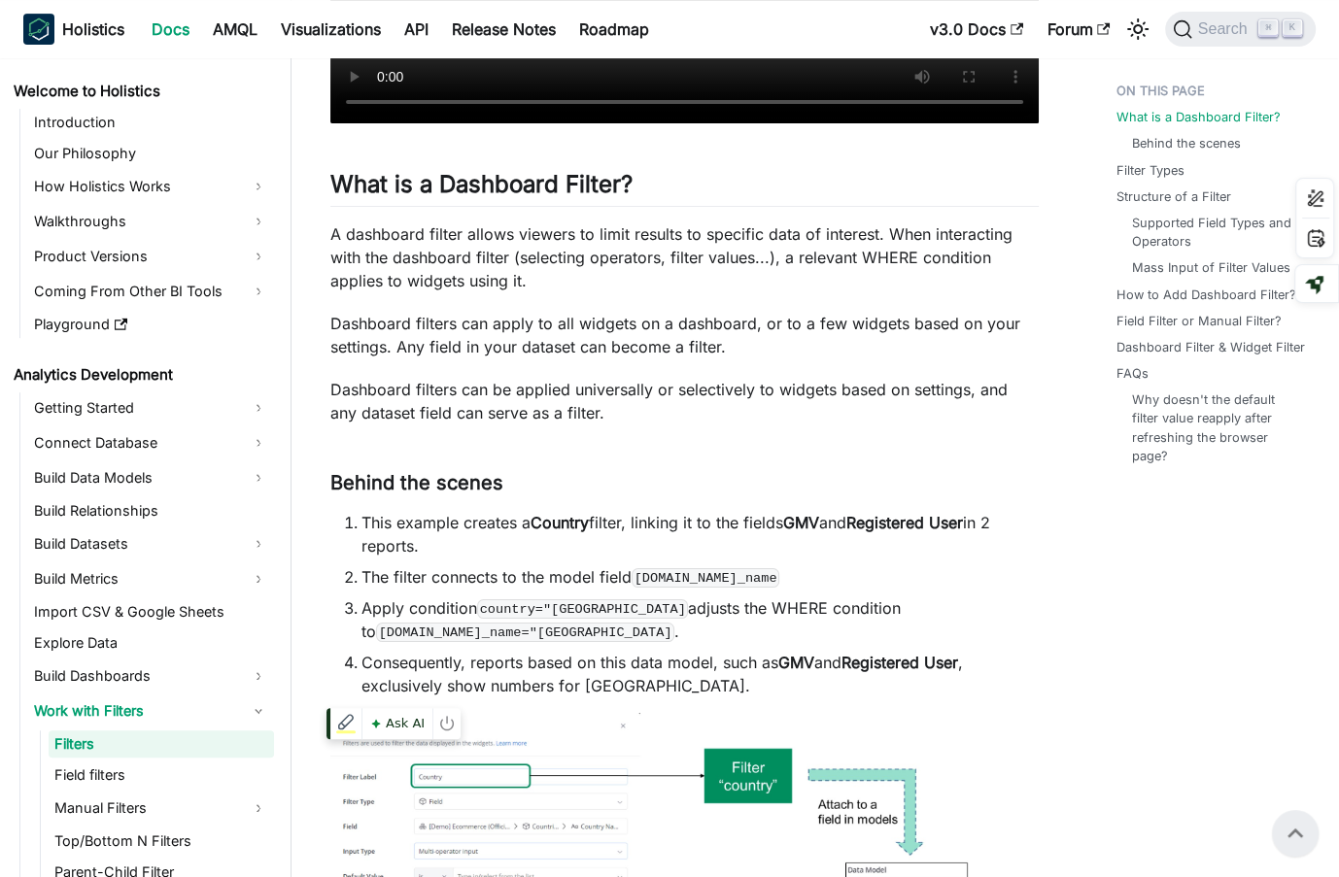
scroll to position [44, 0]
